Goal: Task Accomplishment & Management: Use online tool/utility

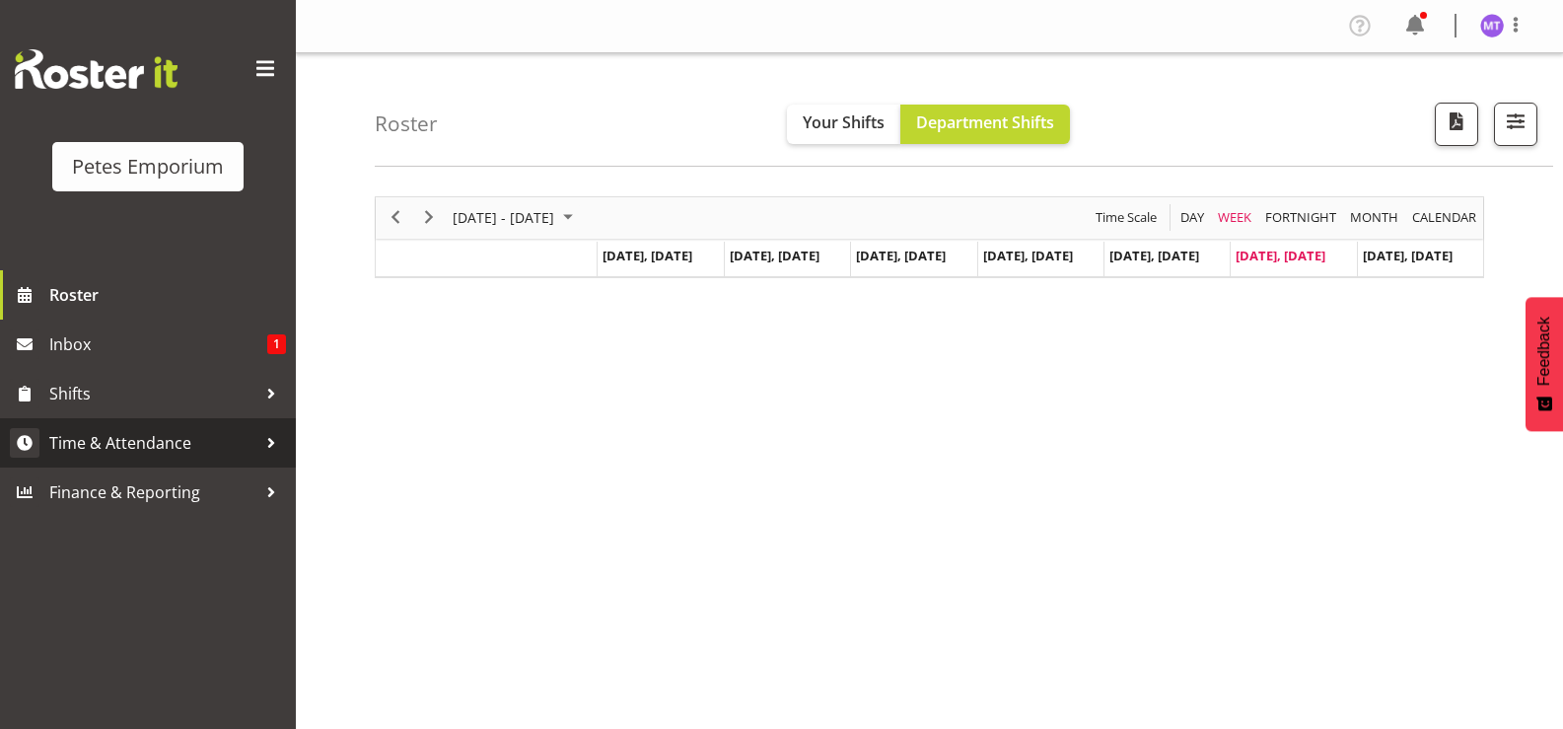
click at [175, 447] on span "Time & Attendance" at bounding box center [152, 443] width 207 height 30
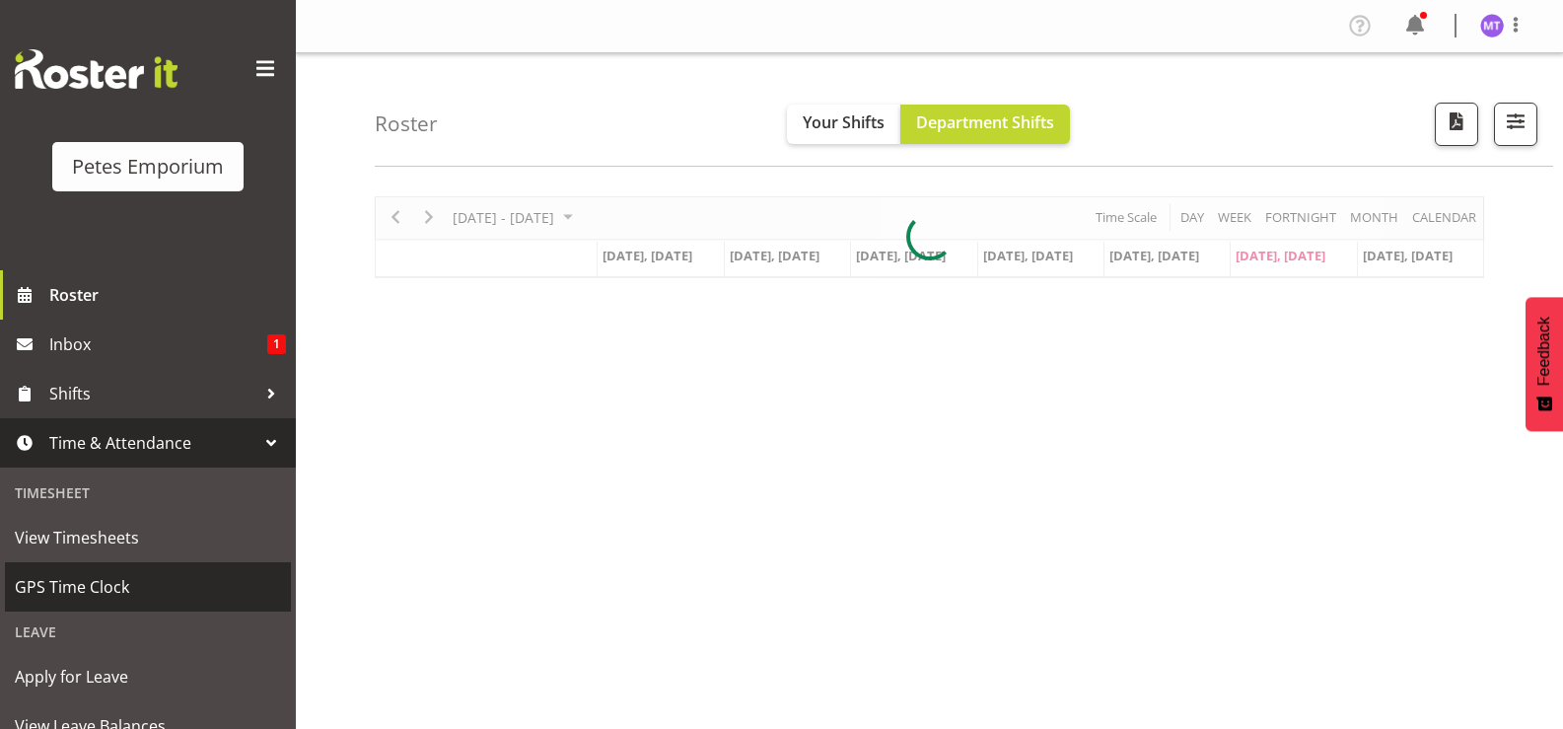
click at [123, 604] on link "GPS Time Clock" at bounding box center [148, 586] width 286 height 49
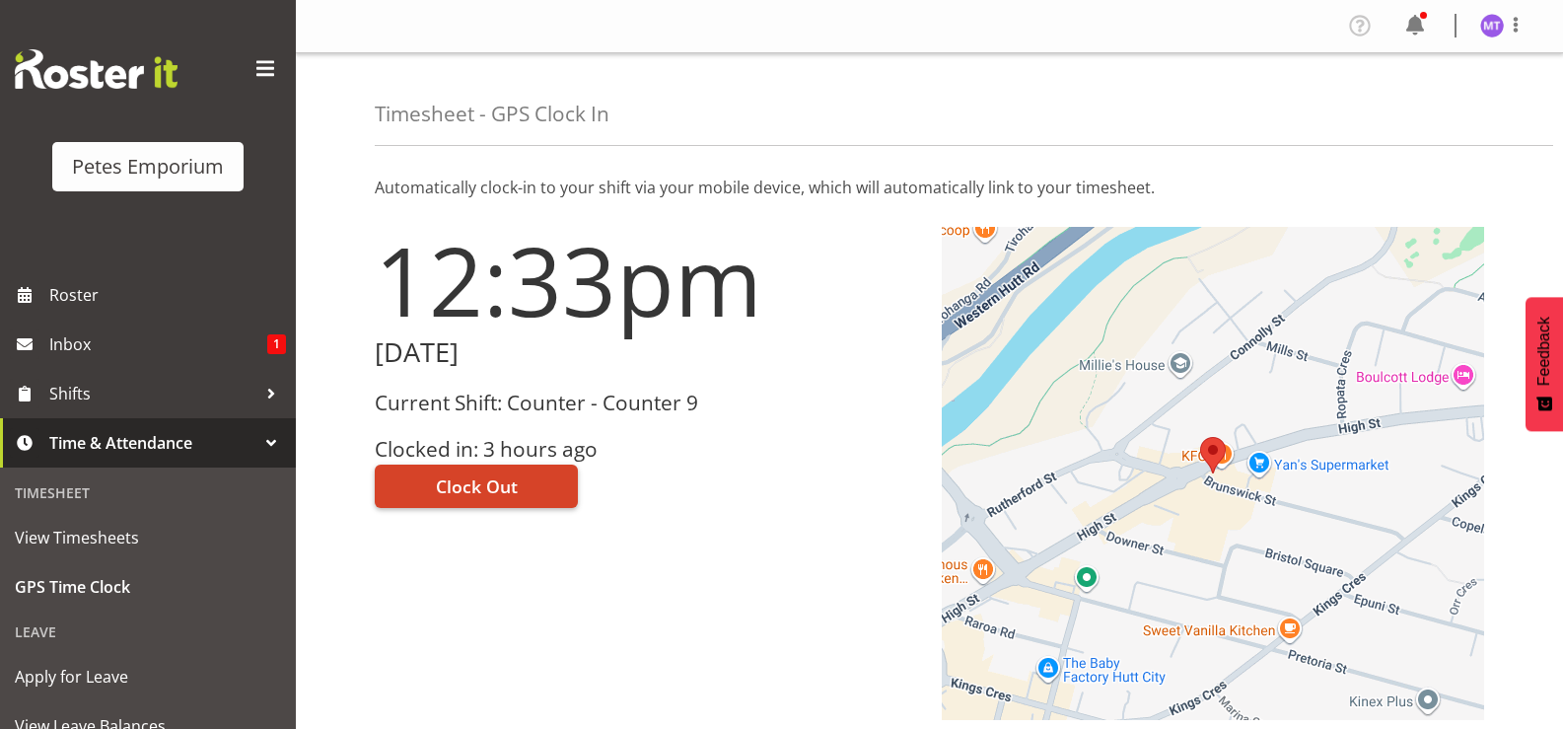
click at [472, 490] on span "Clock Out" at bounding box center [477, 486] width 82 height 26
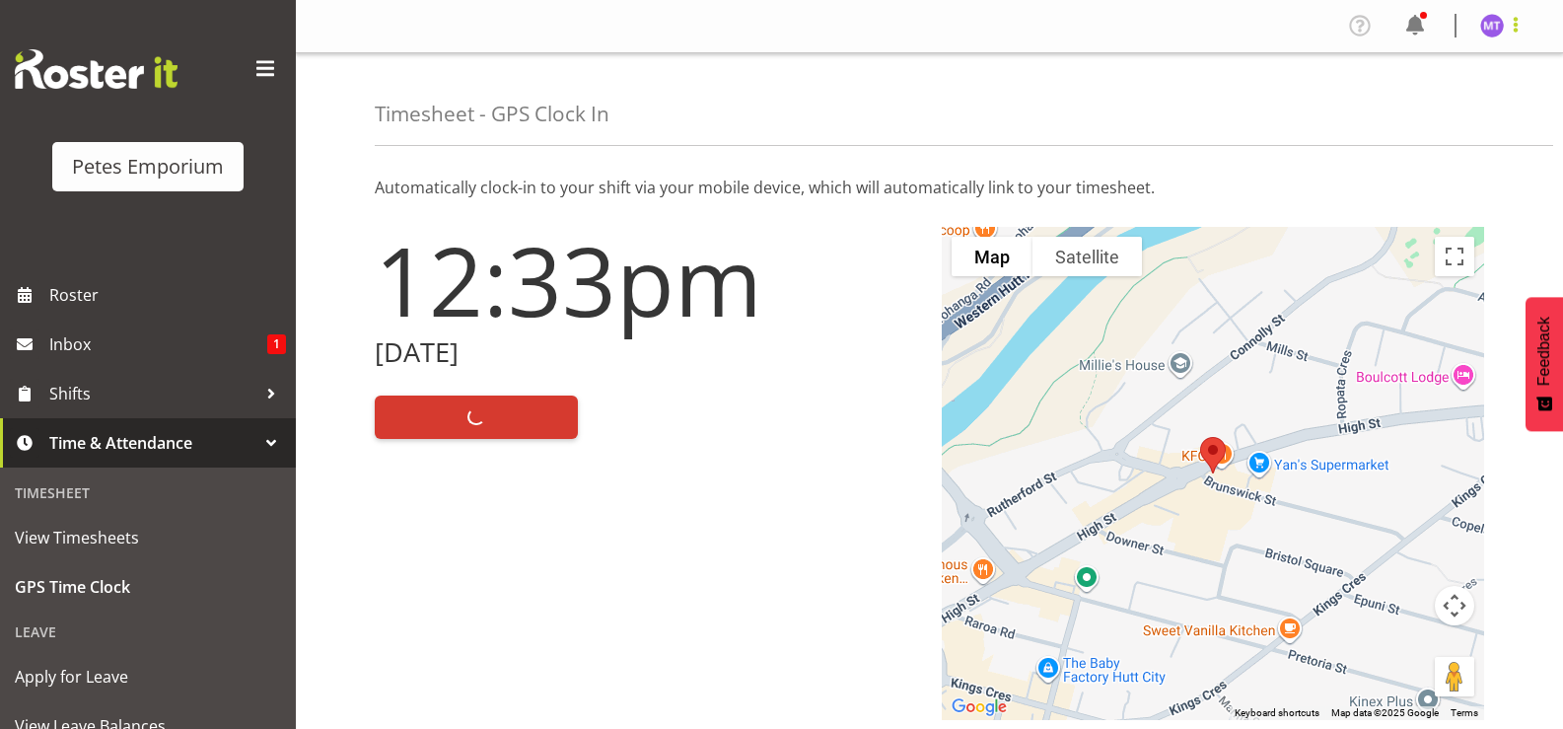
click at [1509, 32] on span at bounding box center [1516, 25] width 24 height 24
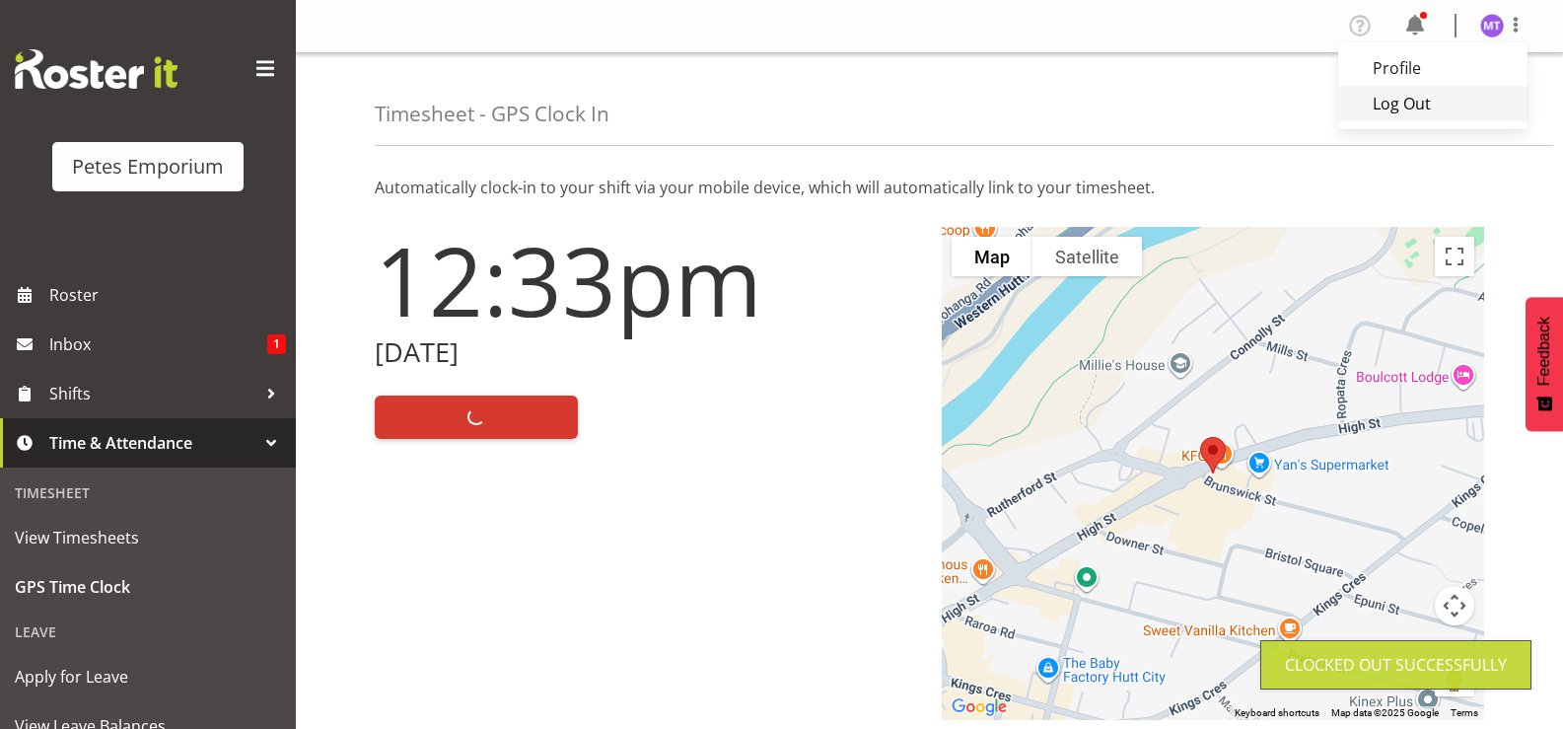
click at [1460, 106] on link "Log Out" at bounding box center [1432, 104] width 189 height 36
